Goal: Task Accomplishment & Management: Manage account settings

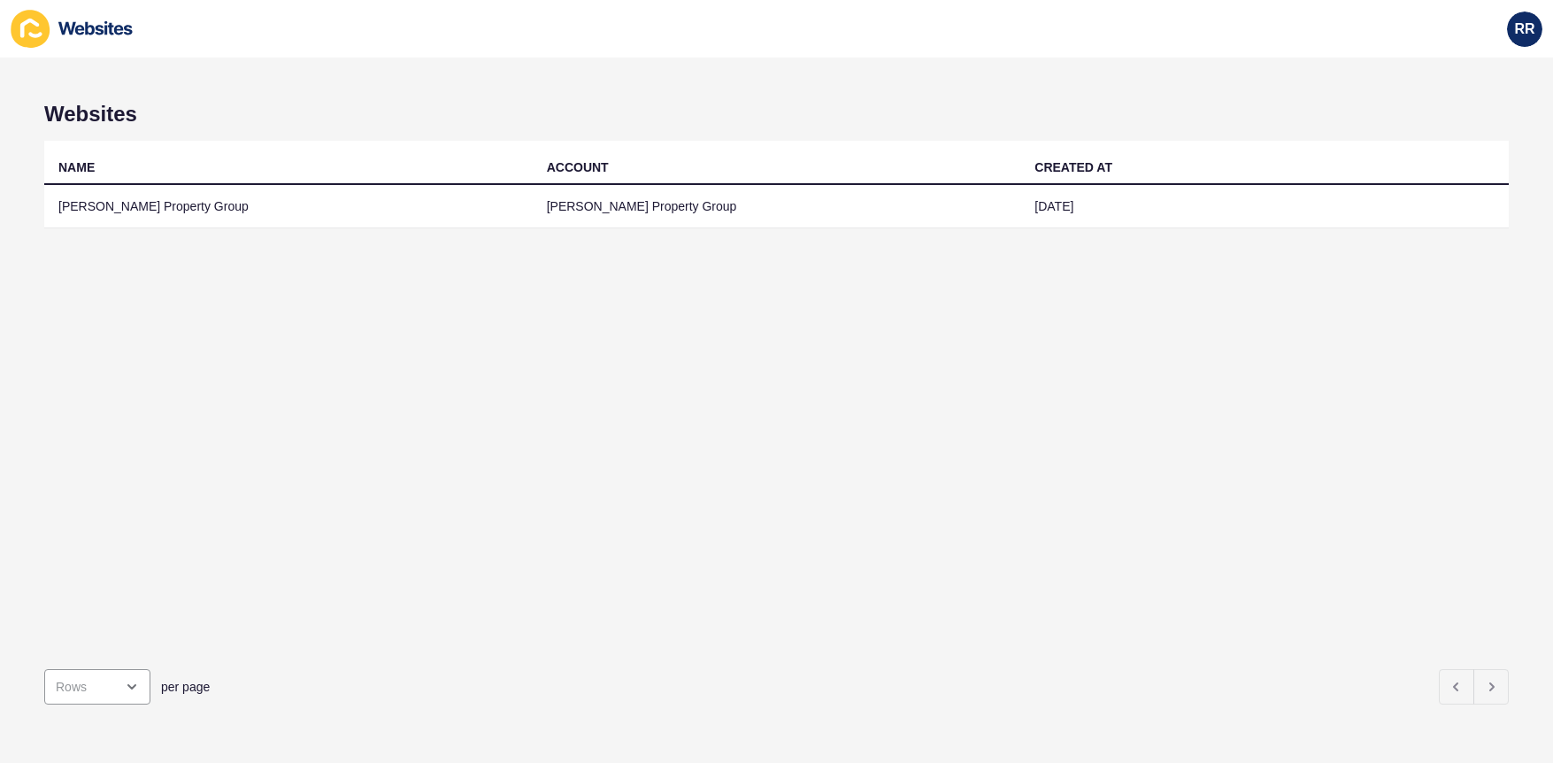
click at [208, 208] on td "[PERSON_NAME] Property Group" at bounding box center [288, 206] width 488 height 43
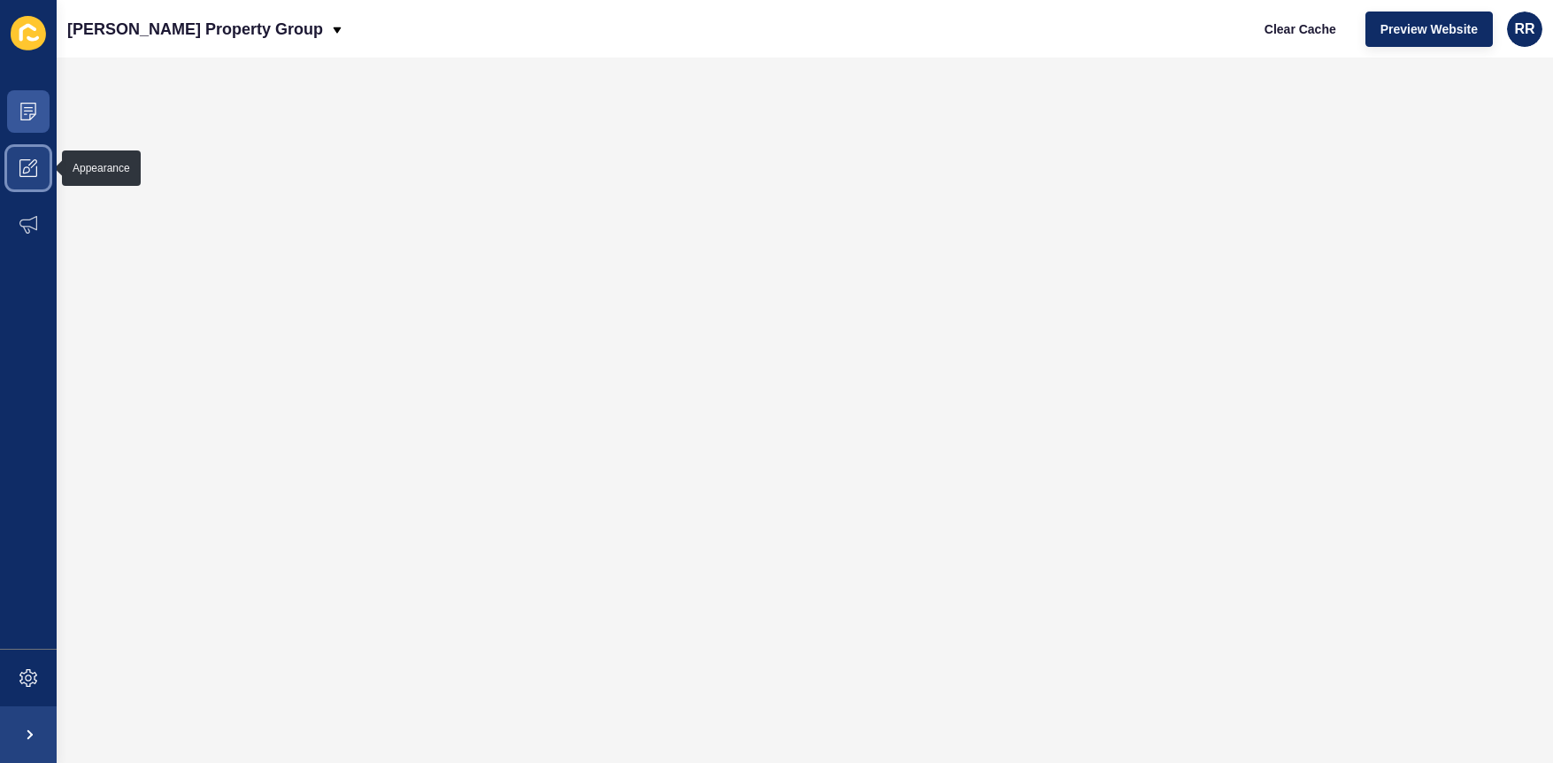
click at [43, 172] on span at bounding box center [28, 168] width 57 height 57
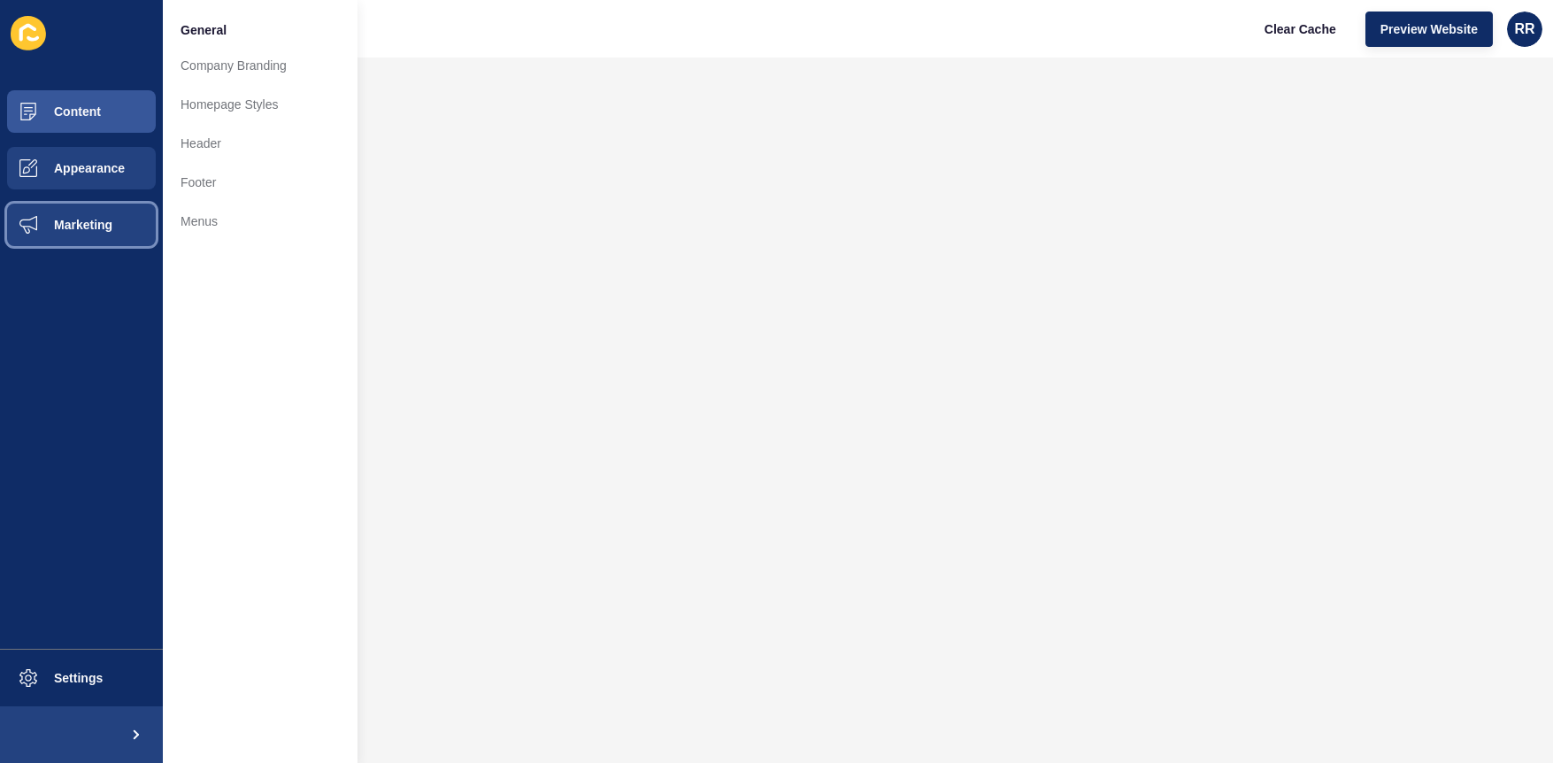
click at [90, 230] on span "Marketing" at bounding box center [54, 225] width 115 height 14
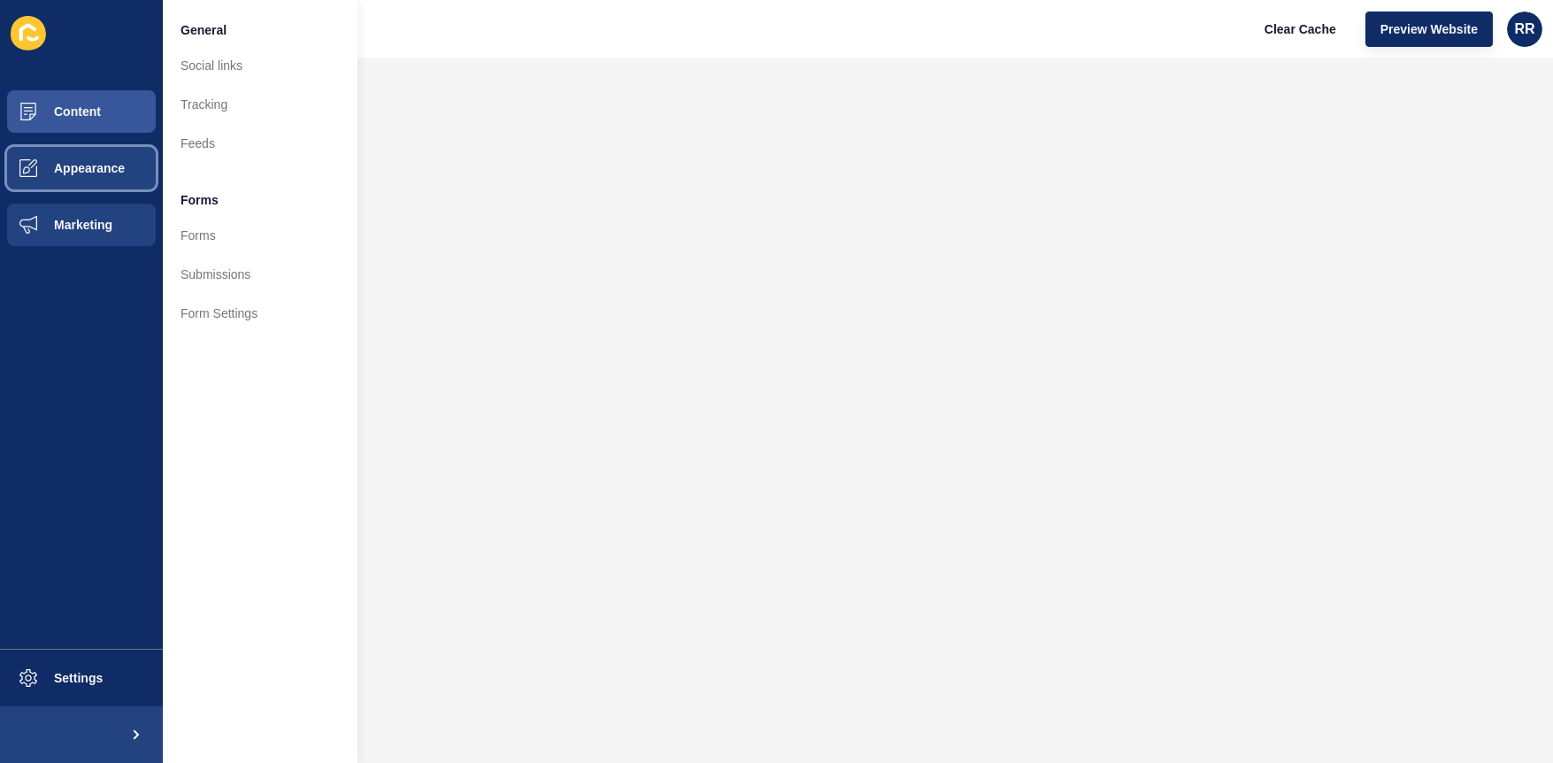
click at [90, 173] on span "Appearance" at bounding box center [60, 168] width 127 height 14
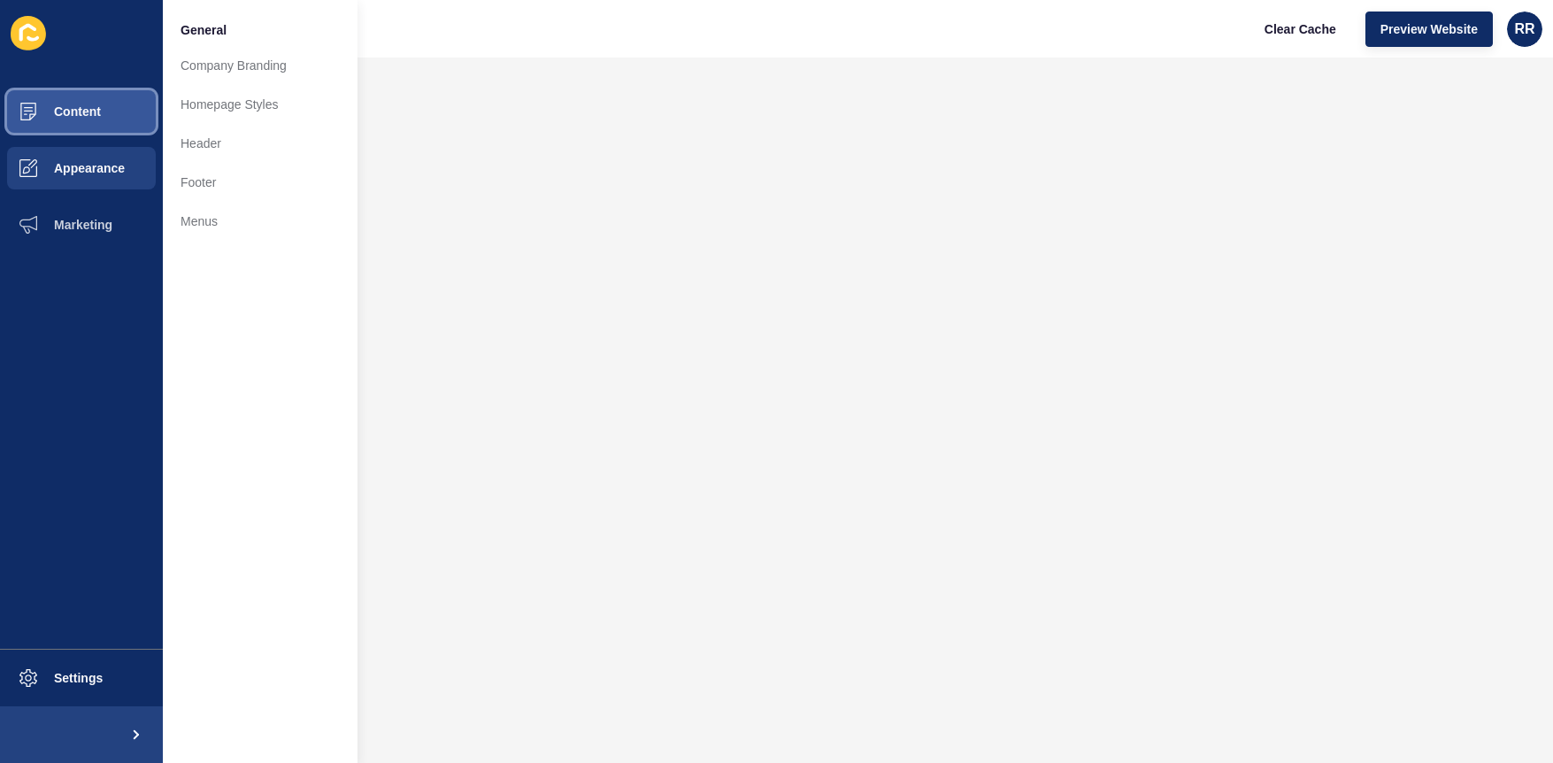
click at [77, 116] on span "Content" at bounding box center [49, 111] width 104 height 14
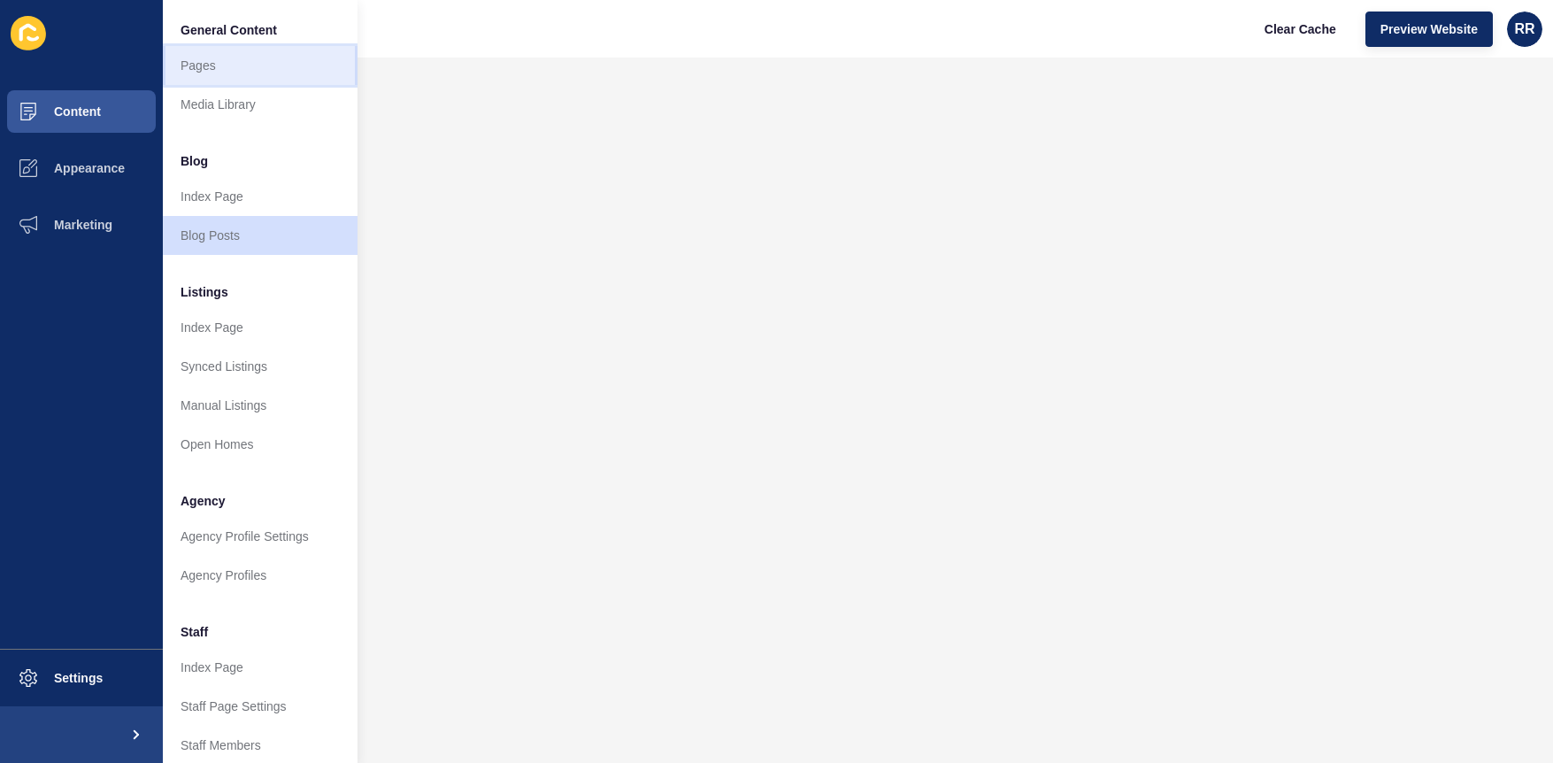
click at [263, 49] on link "Pages" at bounding box center [260, 65] width 195 height 39
